Goal: Task Accomplishment & Management: Use online tool/utility

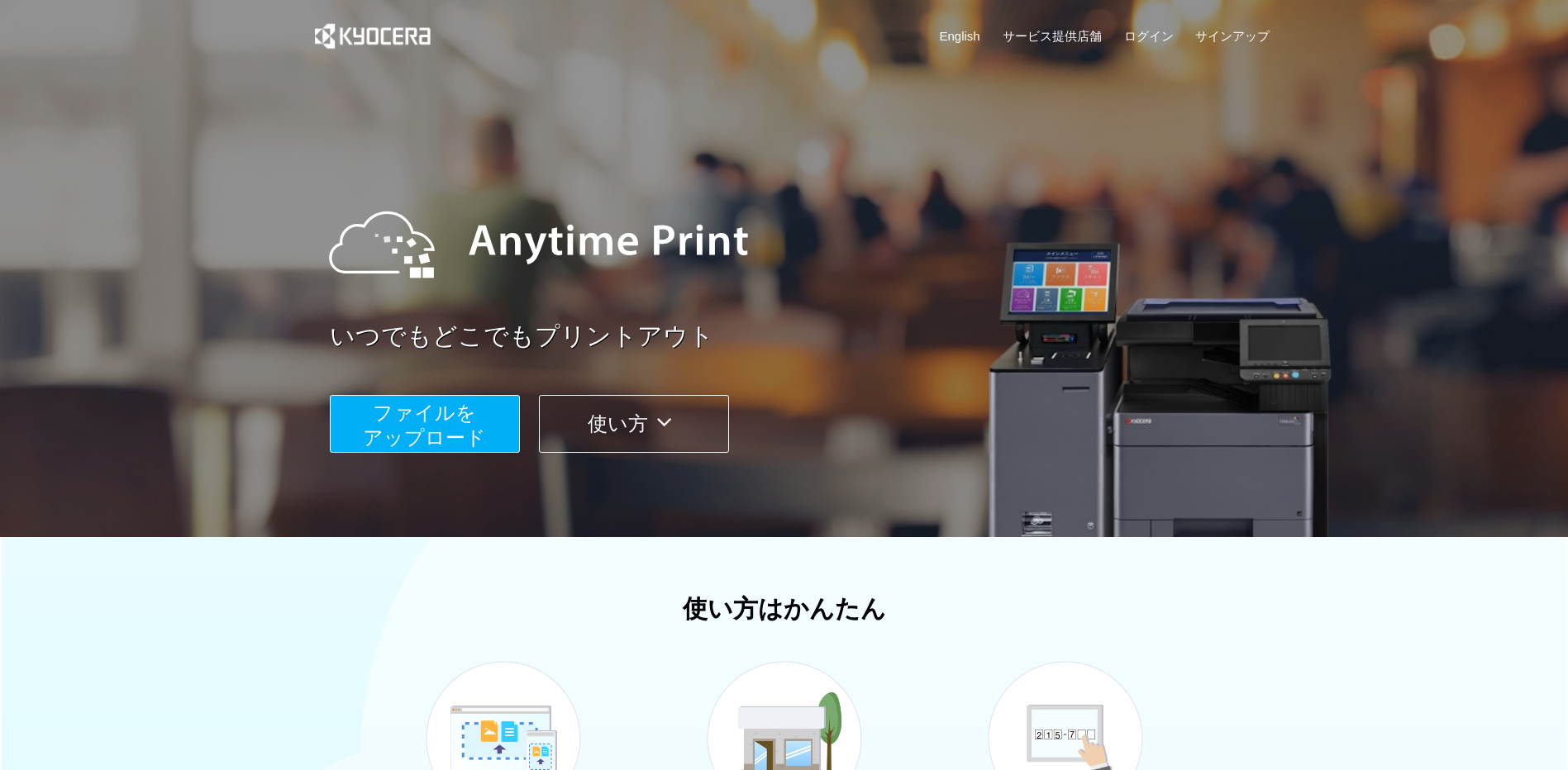
click at [470, 432] on span "ファイルを ​​アップロード" at bounding box center [425, 426] width 123 height 47
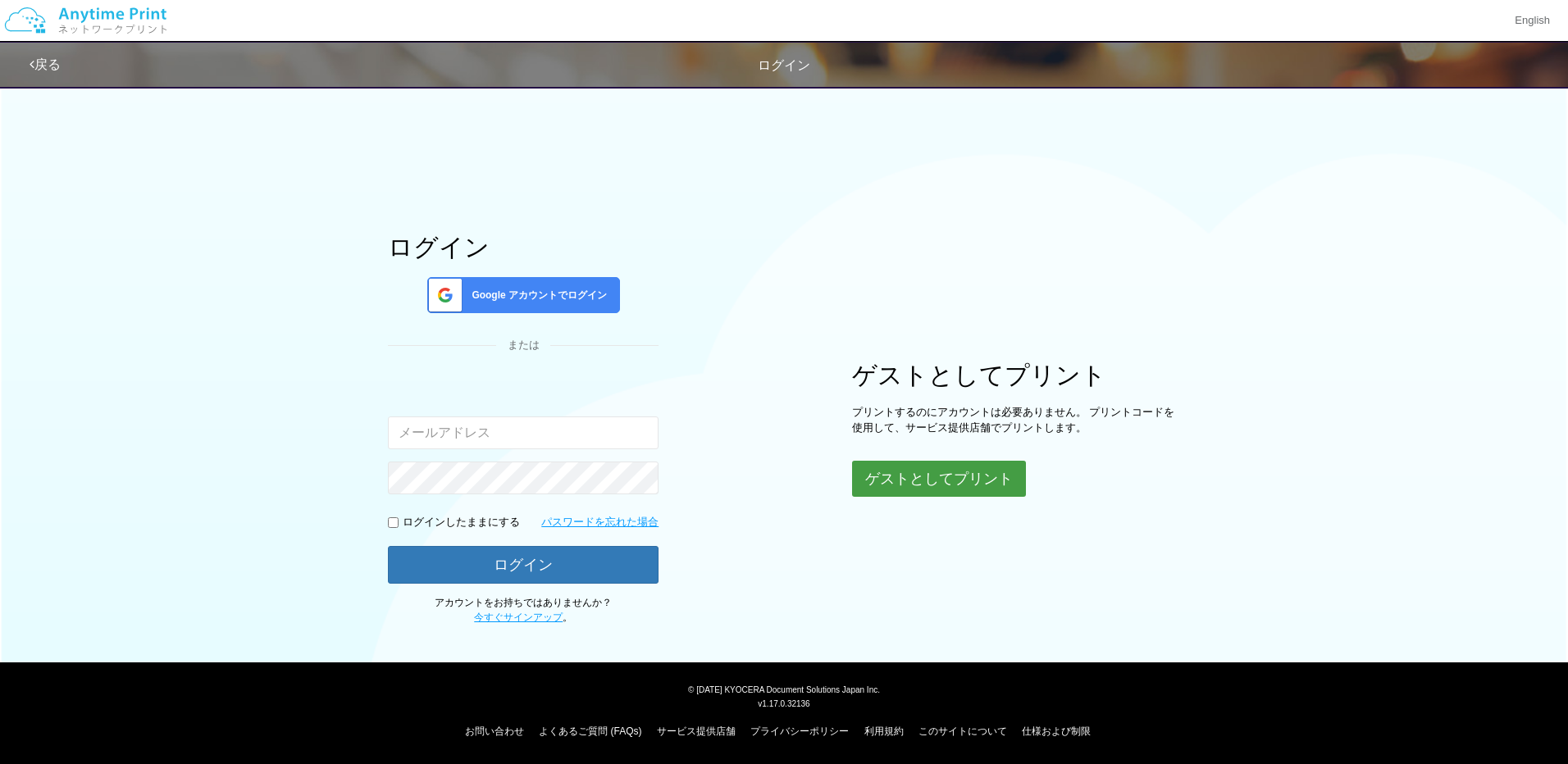
click at [907, 482] on button "ゲストとしてプリント" at bounding box center [938, 479] width 174 height 36
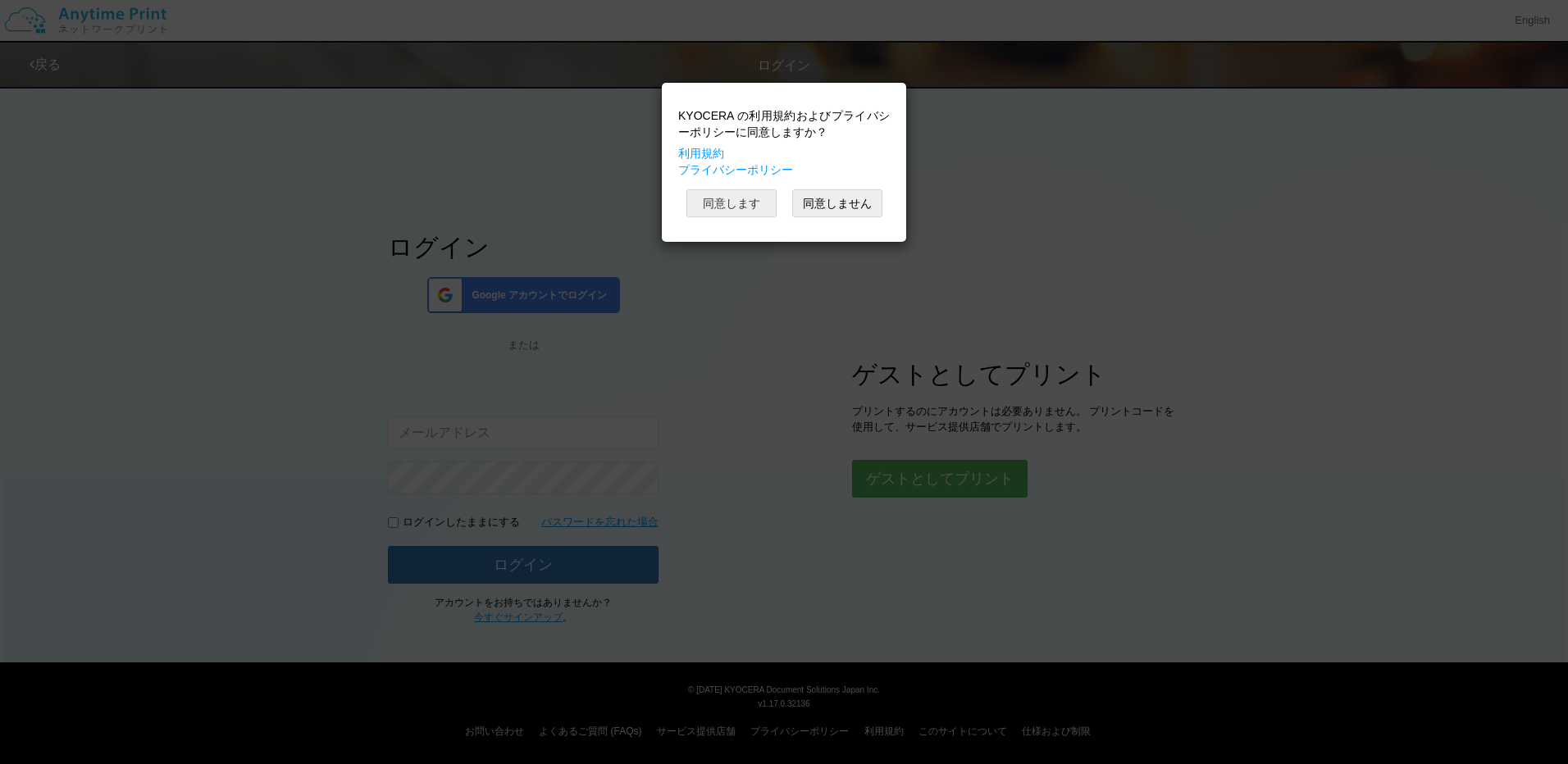
click at [731, 206] on button "同意します" at bounding box center [731, 204] width 90 height 28
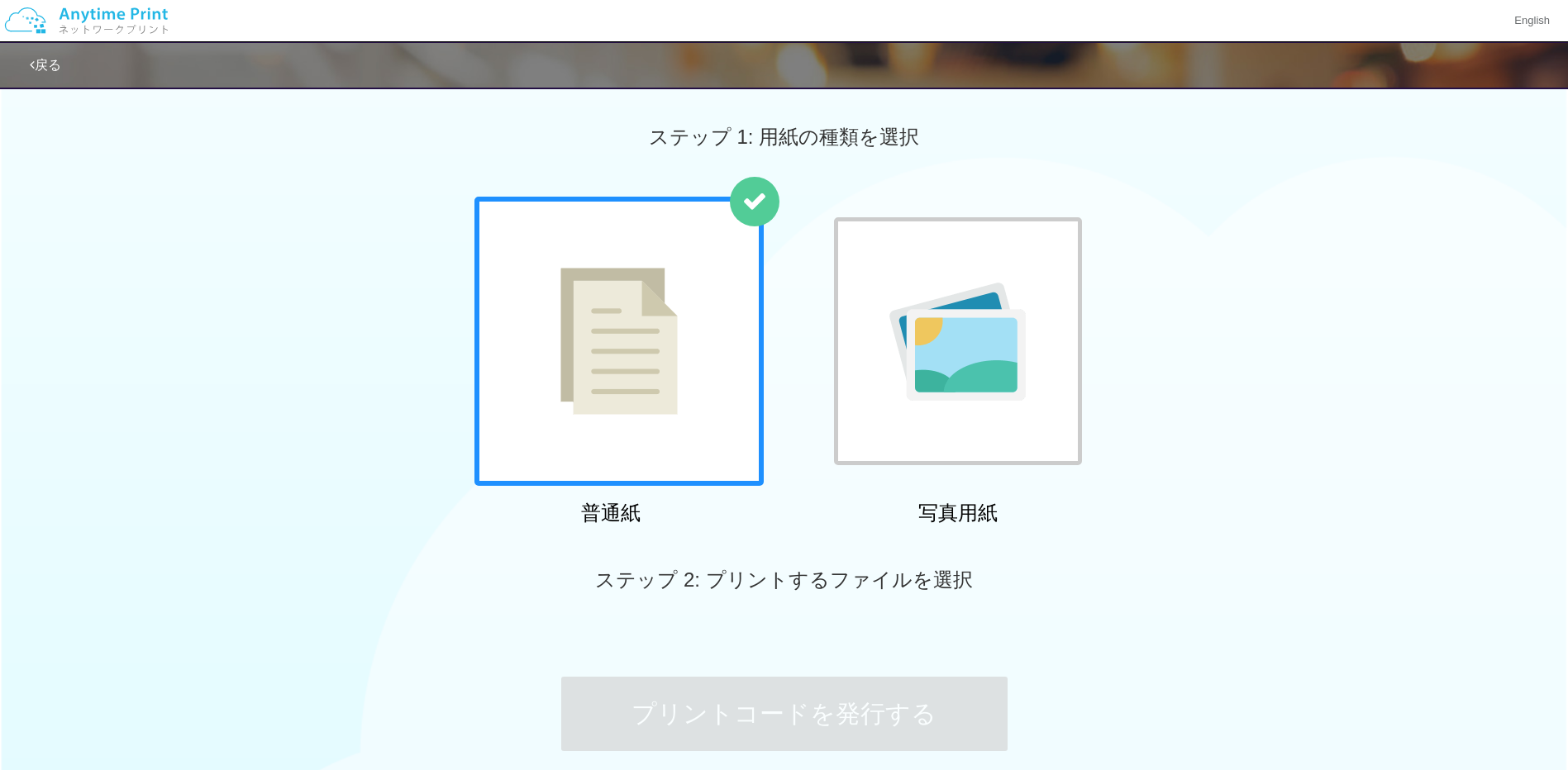
click at [970, 396] on img at bounding box center [958, 341] width 136 height 118
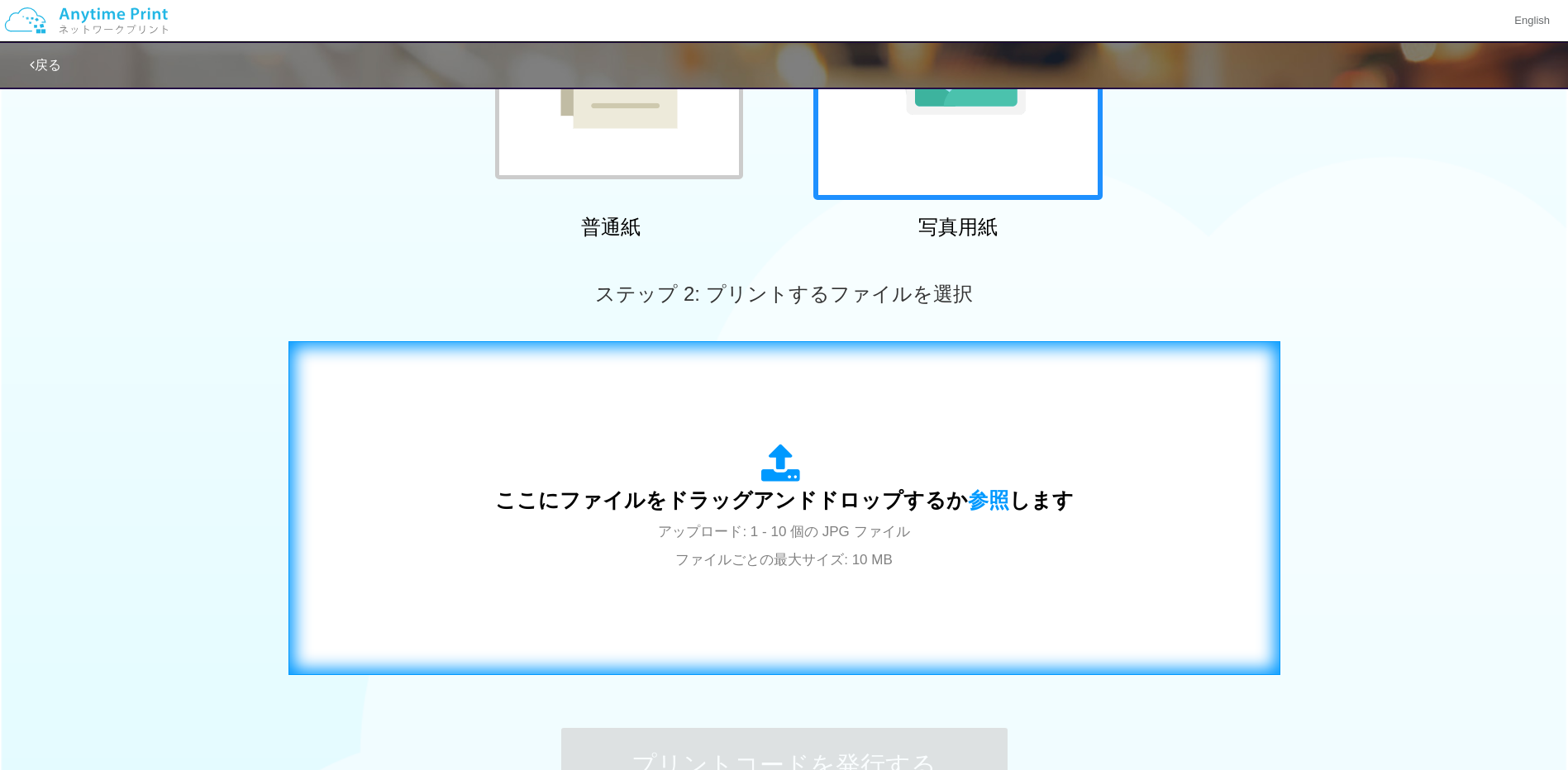
scroll to position [330, 0]
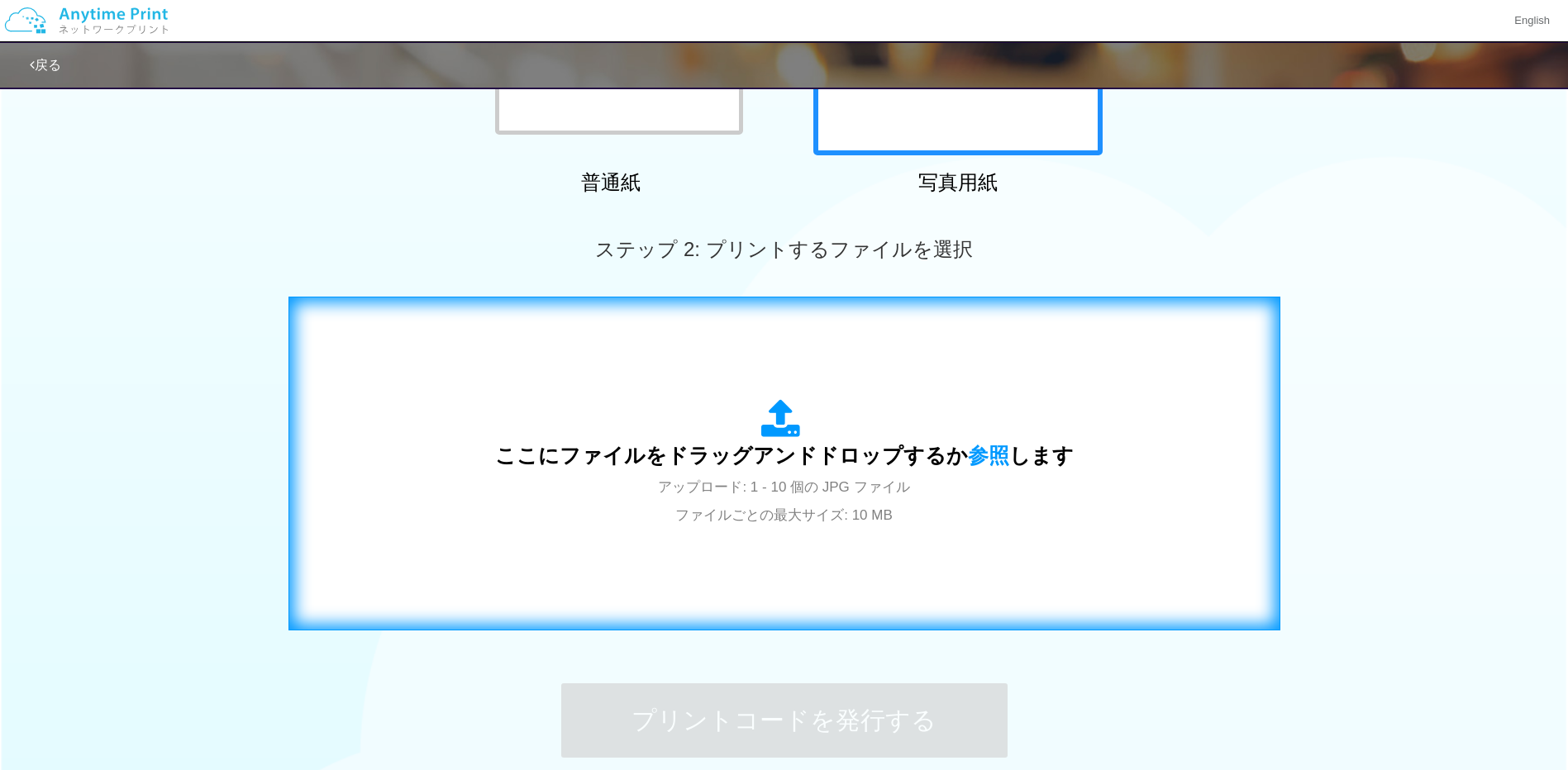
click at [812, 461] on span "ここにファイルをドラッグアンドドロップするか 参照 します" at bounding box center [784, 455] width 579 height 23
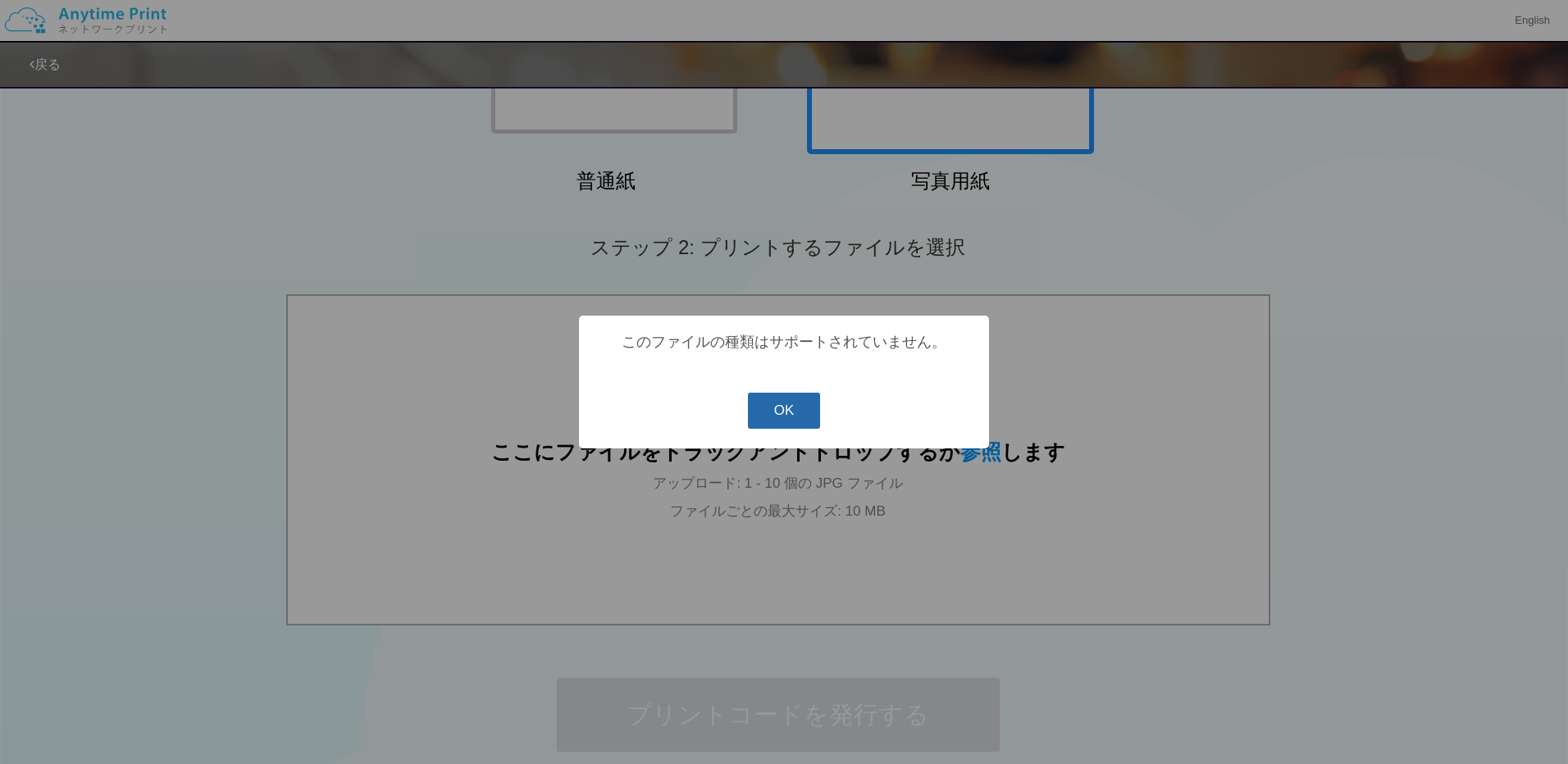
click at [788, 419] on button "OK" at bounding box center [784, 411] width 73 height 36
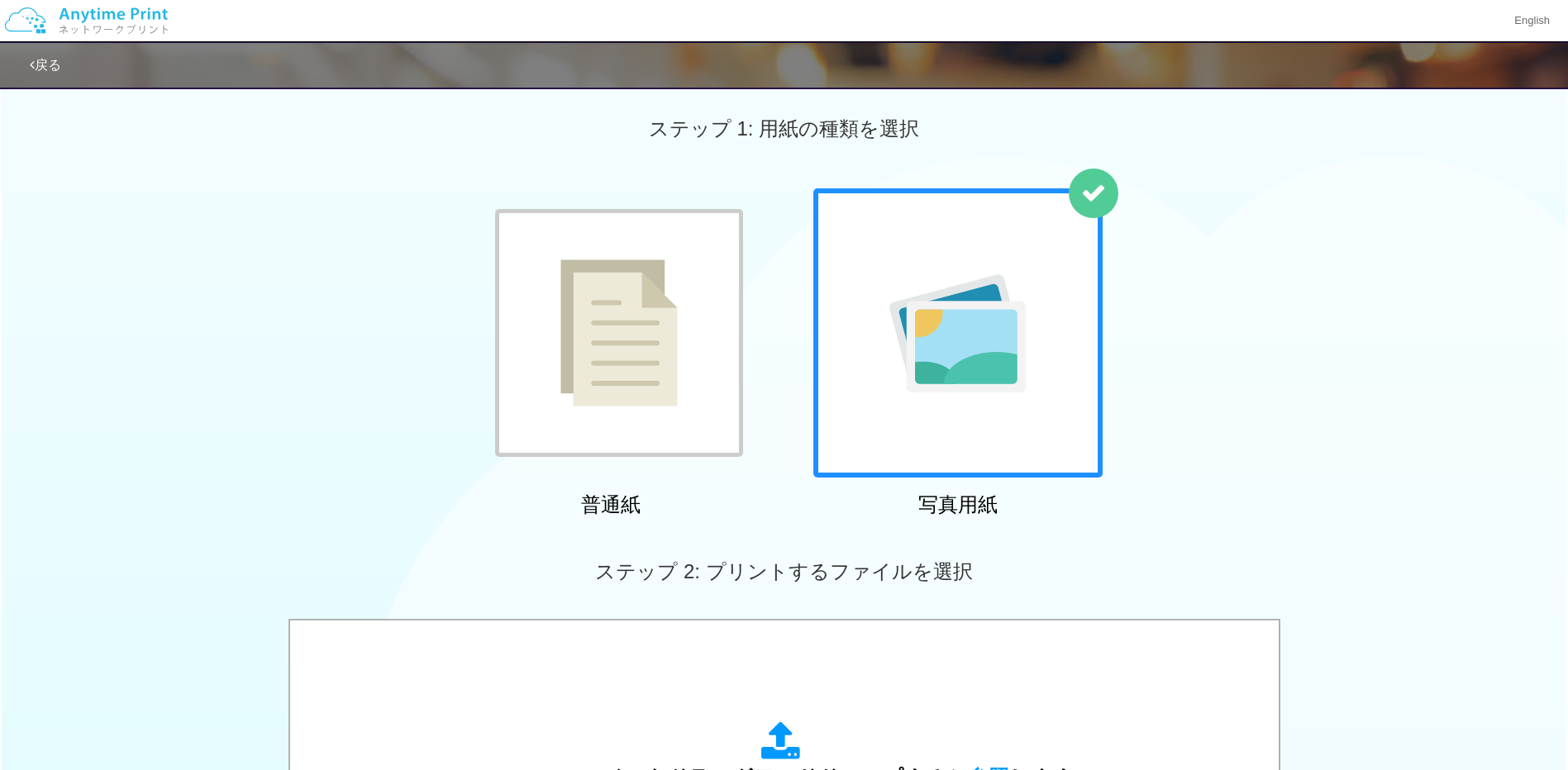
scroll to position [0, 0]
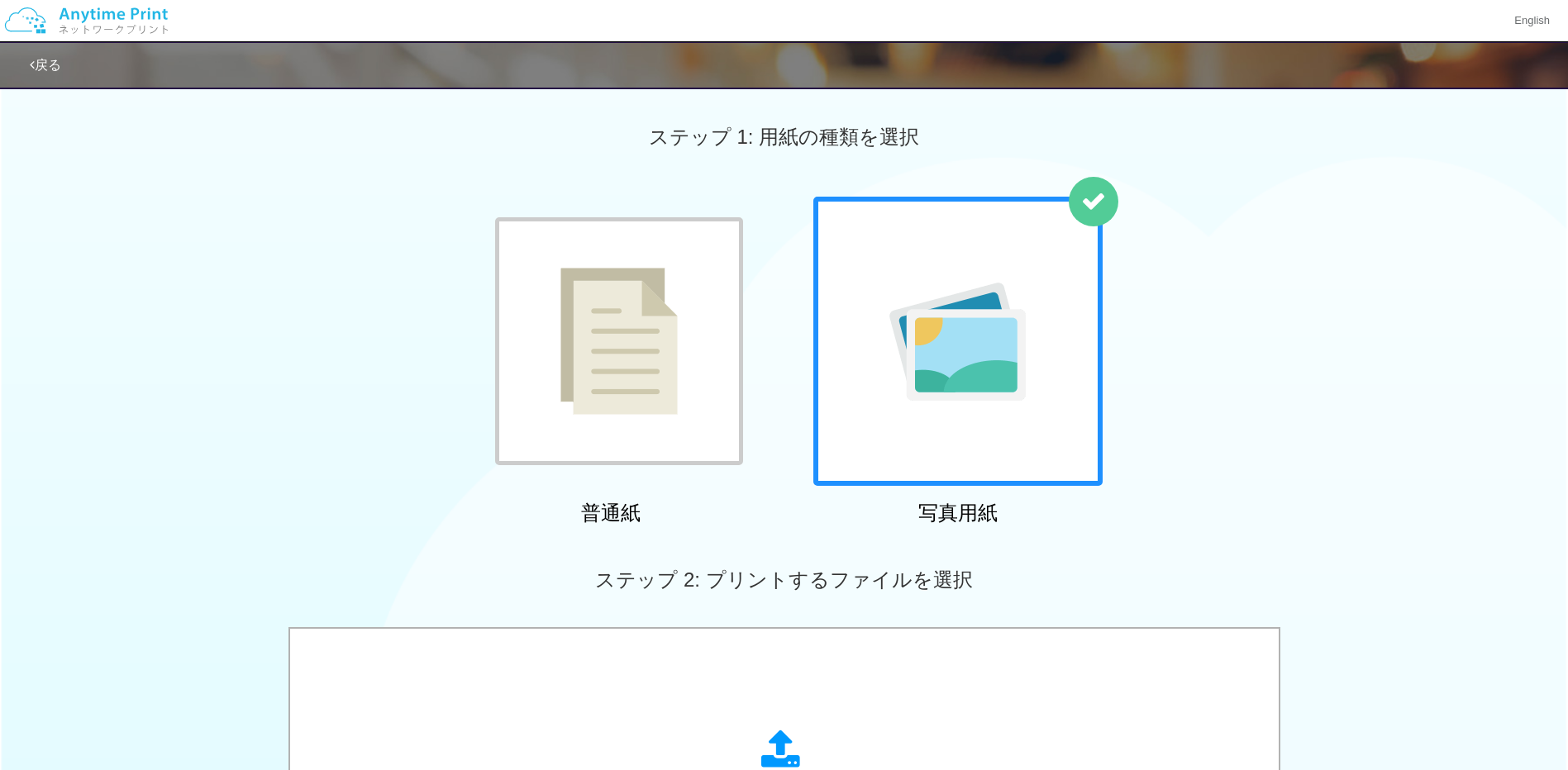
click at [655, 317] on img at bounding box center [619, 341] width 117 height 148
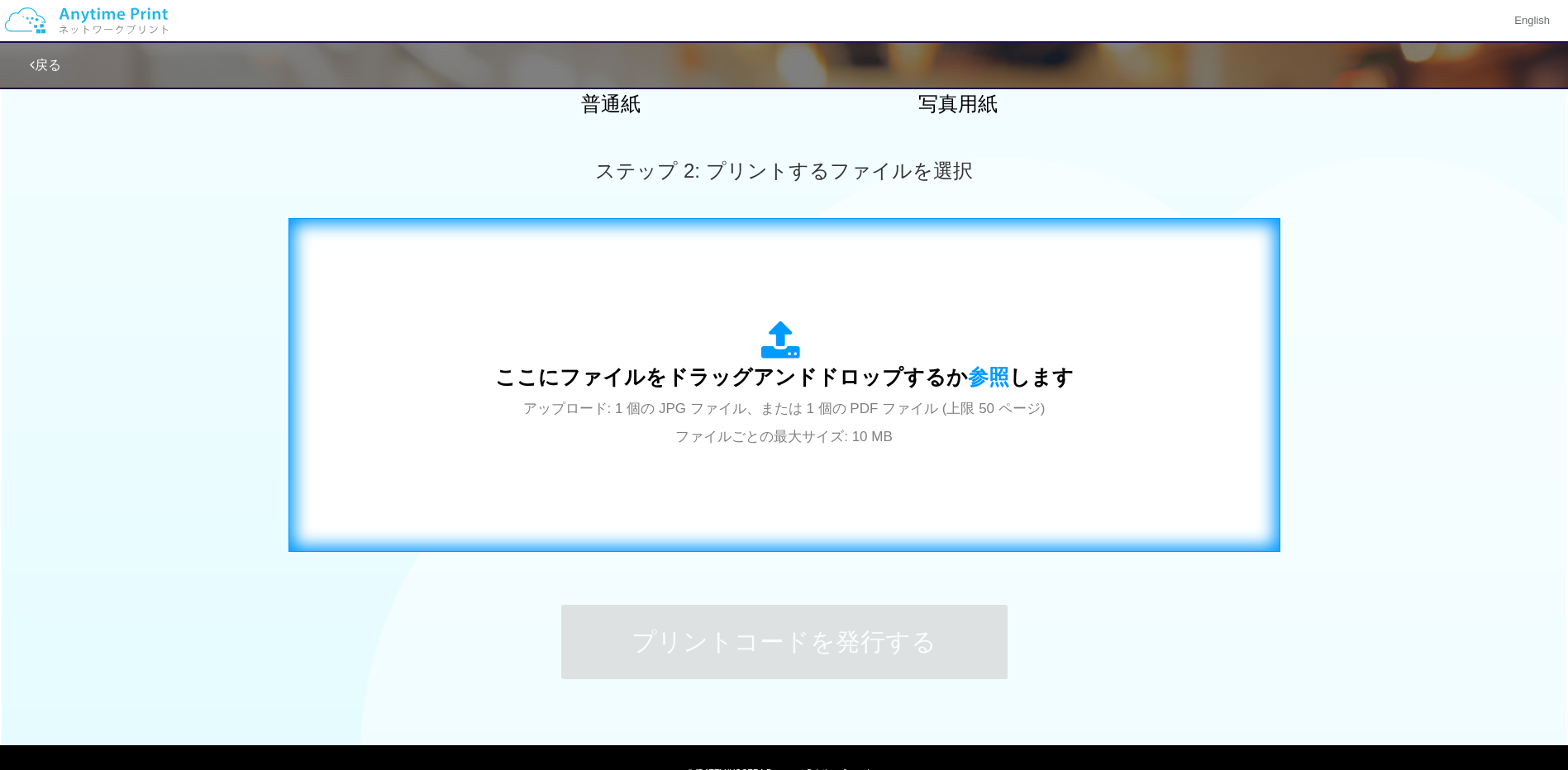
scroll to position [413, 0]
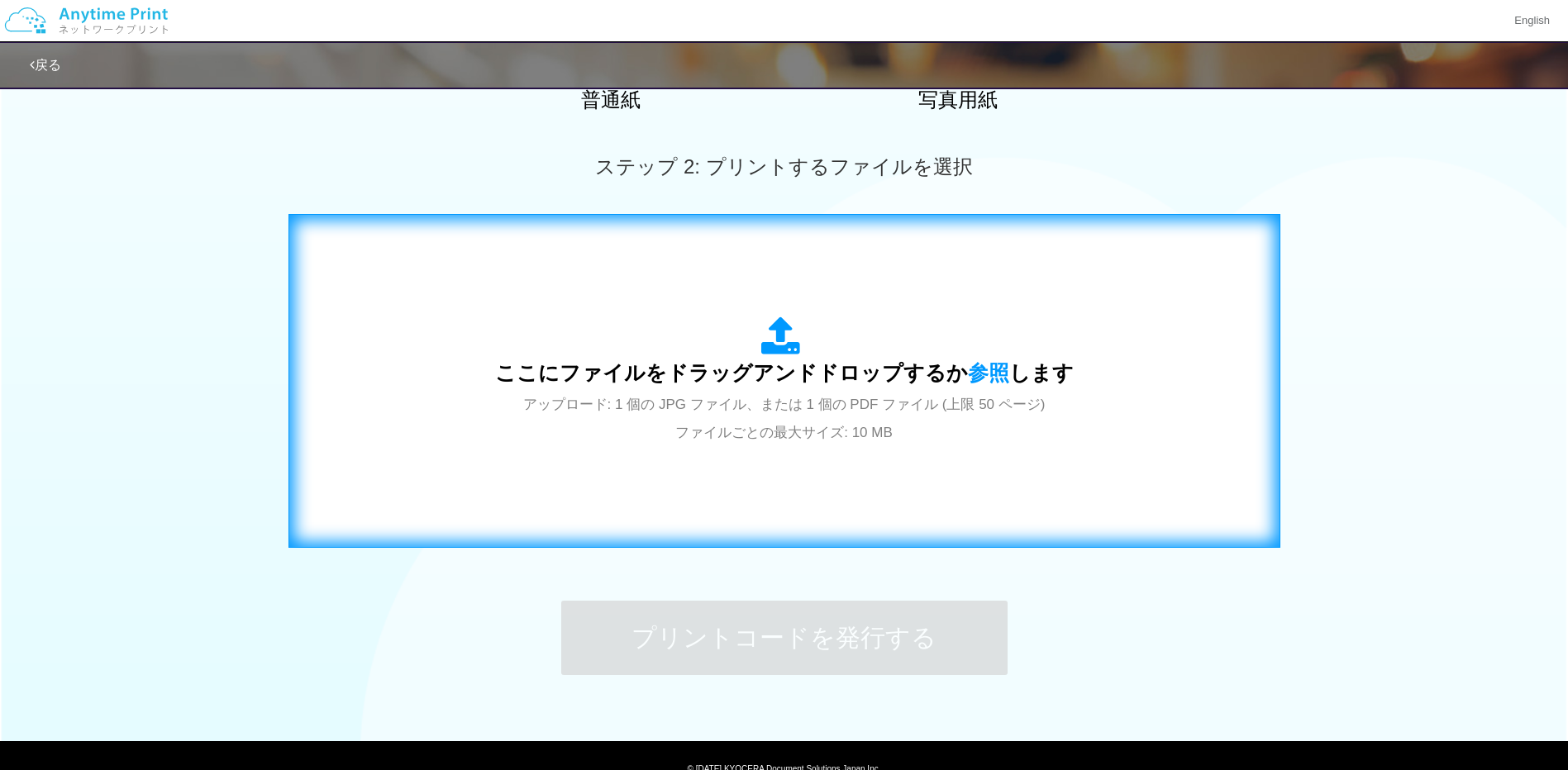
click at [850, 366] on span "ここにファイルをドラッグアンドドロップするか 参照 します" at bounding box center [784, 373] width 579 height 23
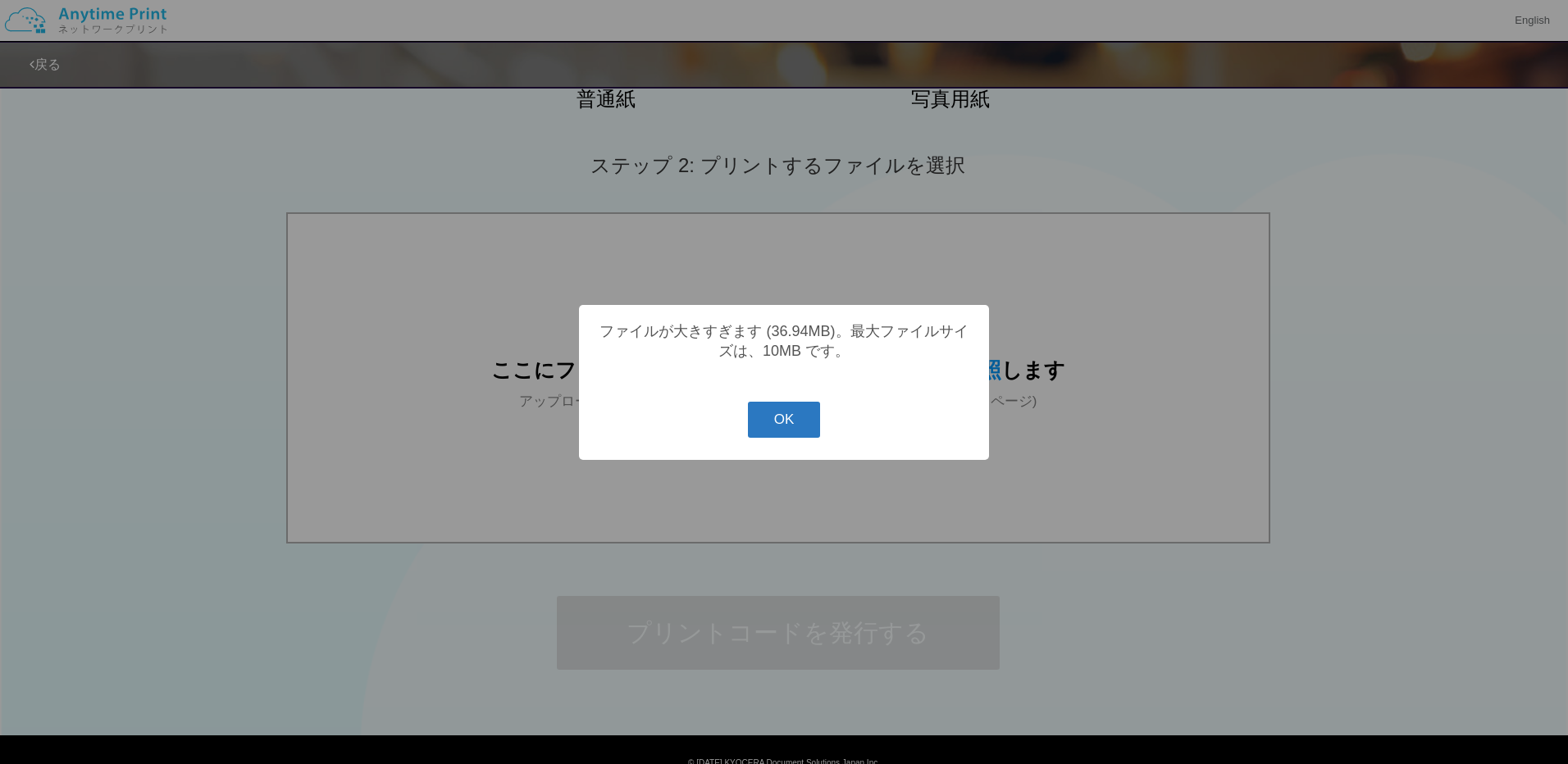
click at [776, 430] on button "OK" at bounding box center [784, 420] width 73 height 36
